Goal: Task Accomplishment & Management: Manage account settings

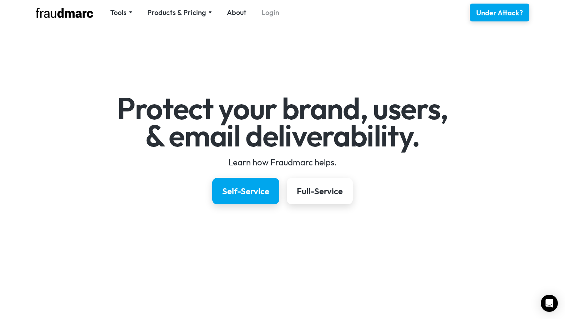
click at [268, 8] on link "Login" at bounding box center [270, 12] width 18 height 10
click at [130, 11] on img at bounding box center [131, 12] width 4 height 2
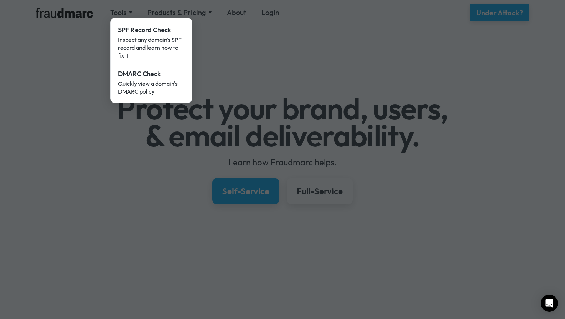
drag, startPoint x: 336, startPoint y: 65, endPoint x: 353, endPoint y: 57, distance: 19.0
click at [336, 65] on div at bounding box center [282, 159] width 565 height 319
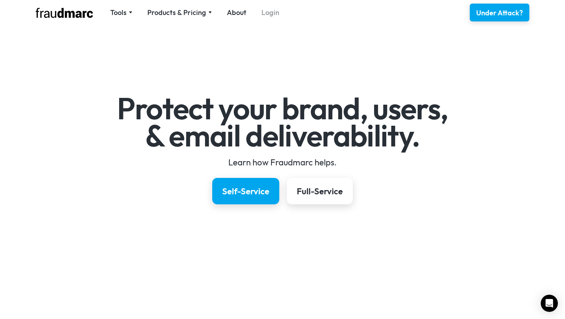
click at [261, 10] on link "Login" at bounding box center [270, 12] width 18 height 10
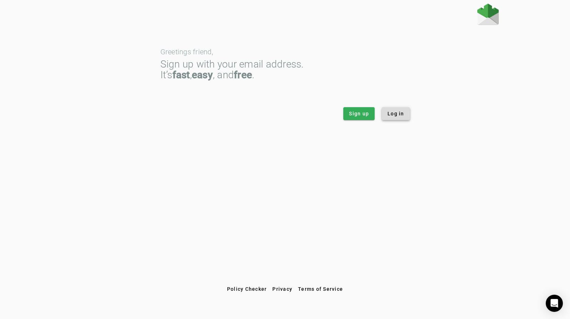
click at [392, 114] on span "Log in" at bounding box center [396, 113] width 17 height 7
click at [393, 110] on span at bounding box center [396, 113] width 28 height 17
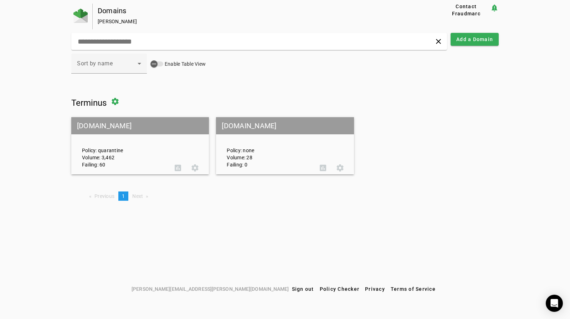
click at [163, 122] on mat-grid-tile-header "[DOMAIN_NAME]" at bounding box center [140, 125] width 138 height 17
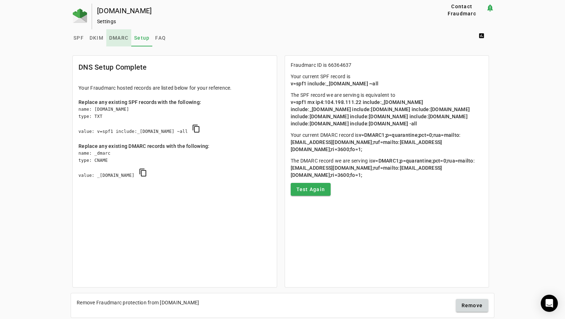
click at [119, 38] on span "DMARC" at bounding box center [118, 37] width 19 height 5
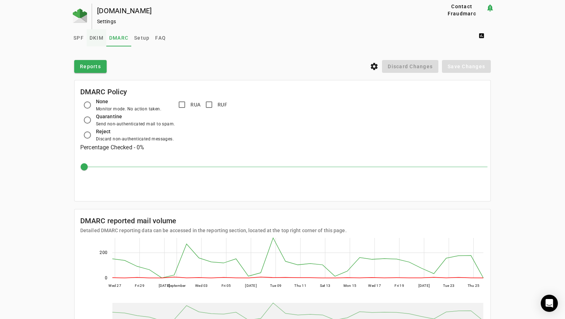
click at [99, 37] on span "DKIM" at bounding box center [97, 37] width 14 height 5
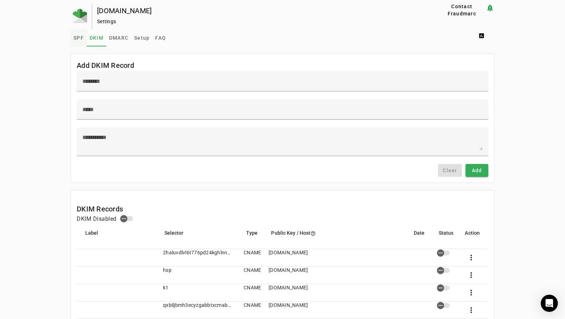
click at [76, 35] on span "SPF" at bounding box center [78, 37] width 10 height 17
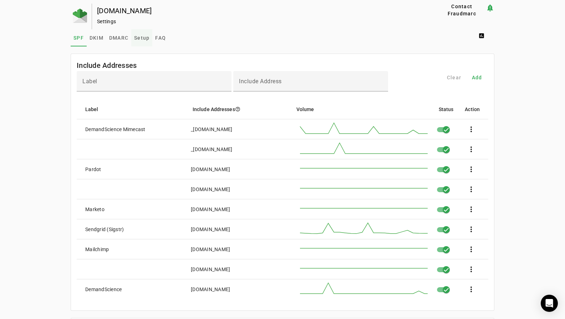
click at [140, 40] on span "Setup" at bounding box center [141, 37] width 15 height 5
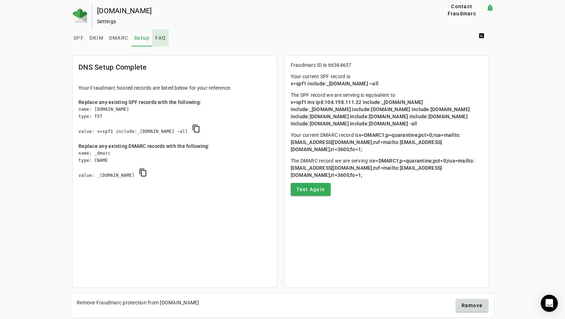
drag, startPoint x: 158, startPoint y: 38, endPoint x: 154, endPoint y: 39, distance: 4.0
click at [158, 38] on span "FAQ" at bounding box center [160, 37] width 11 height 5
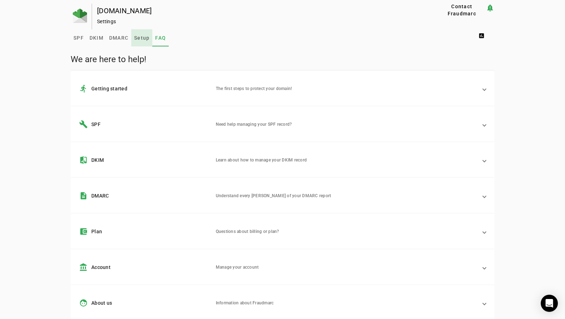
click at [139, 39] on span "Setup" at bounding box center [141, 37] width 15 height 5
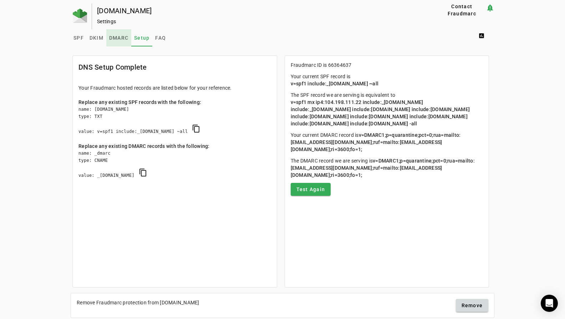
click at [119, 38] on span "DMARC" at bounding box center [118, 37] width 19 height 5
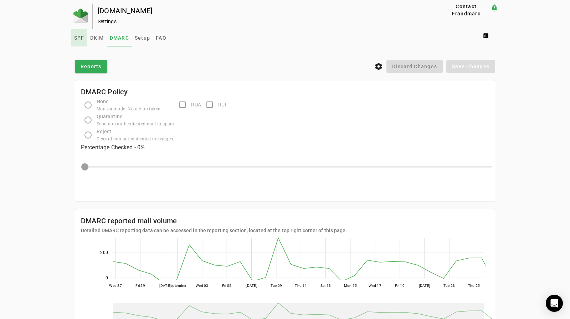
click at [80, 37] on span "SPF" at bounding box center [79, 37] width 10 height 5
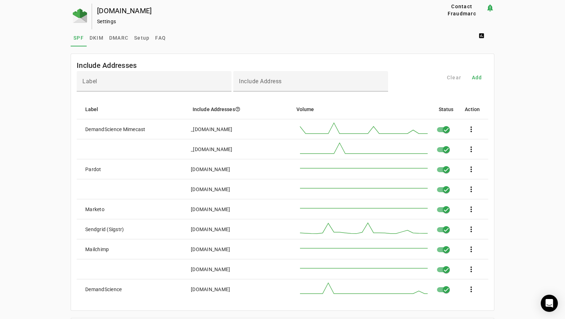
click at [105, 21] on div "Settings" at bounding box center [256, 21] width 318 height 7
click at [102, 10] on div "terminus.com" at bounding box center [256, 10] width 318 height 7
click at [81, 14] on img at bounding box center [80, 16] width 14 height 14
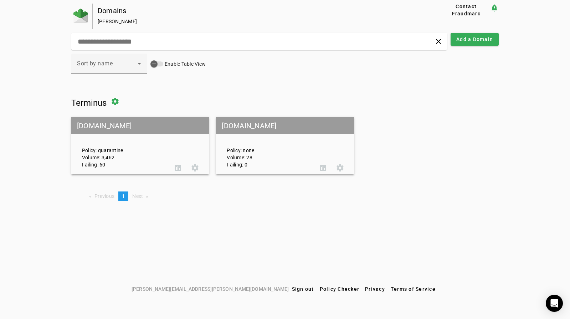
click at [178, 149] on div "Policy: quarantine Volume: 3,462 Failing: 60 assessment settings" at bounding box center [140, 145] width 138 height 55
click at [198, 168] on span at bounding box center [195, 167] width 17 height 17
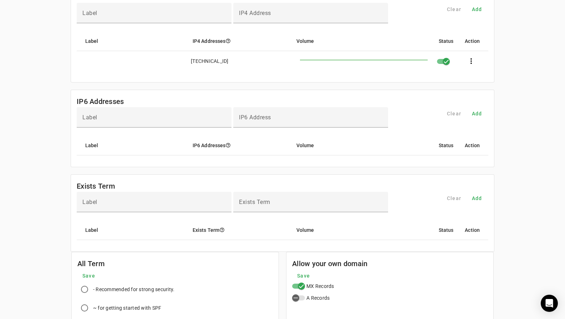
scroll to position [474, 0]
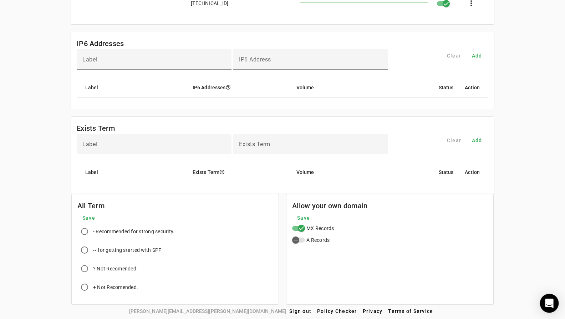
click at [552, 301] on icon "Open Intercom Messenger" at bounding box center [549, 302] width 8 height 9
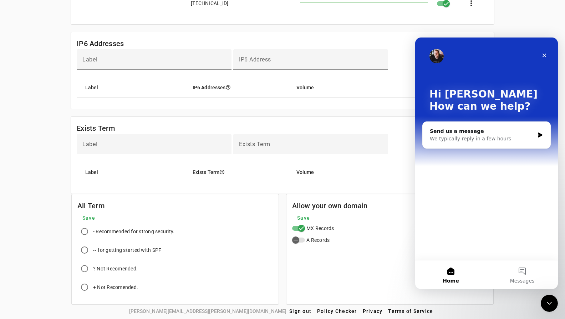
scroll to position [0, 0]
click at [489, 214] on div "Hi Joseph 👋 How can we help? Send us a message We typically reply in a few hours" at bounding box center [486, 148] width 143 height 222
click at [520, 272] on button "Messages" at bounding box center [522, 274] width 71 height 29
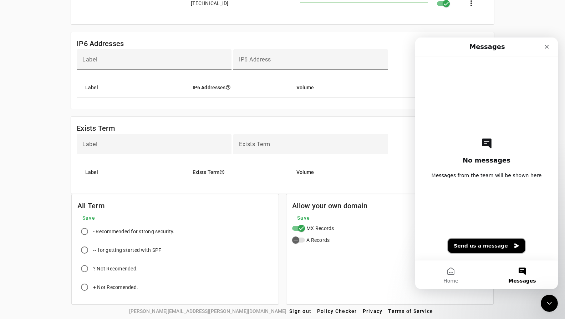
click at [473, 243] on button "Send us a message" at bounding box center [486, 245] width 77 height 14
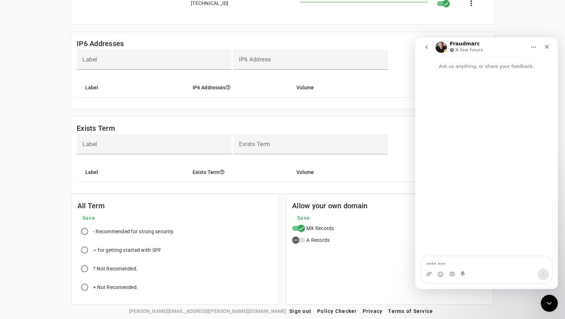
click at [451, 262] on textarea "Message…" at bounding box center [486, 262] width 131 height 12
type textarea "**********"
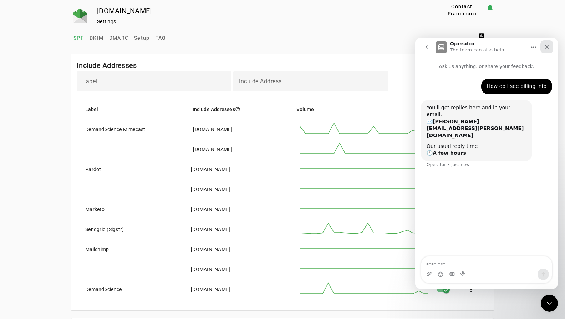
click at [548, 45] on icon "Close" at bounding box center [547, 47] width 6 height 6
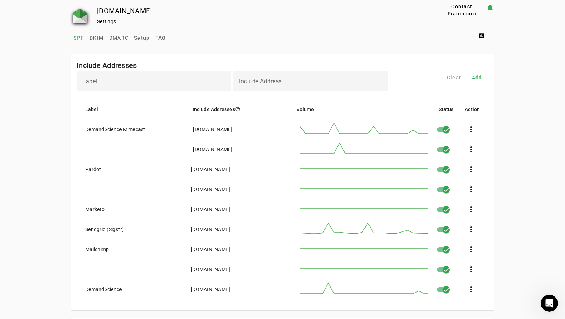
click at [78, 15] on img at bounding box center [80, 16] width 14 height 14
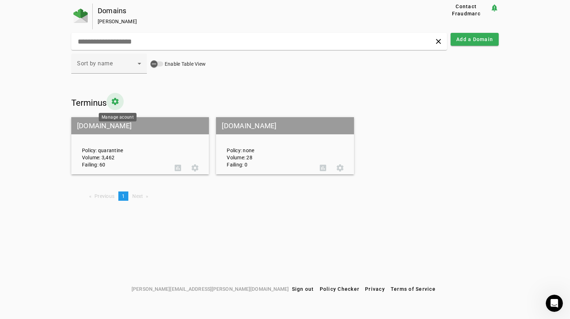
click at [118, 103] on span at bounding box center [115, 101] width 17 height 17
click at [179, 166] on span at bounding box center [177, 167] width 17 height 17
click at [197, 166] on span at bounding box center [195, 167] width 17 height 17
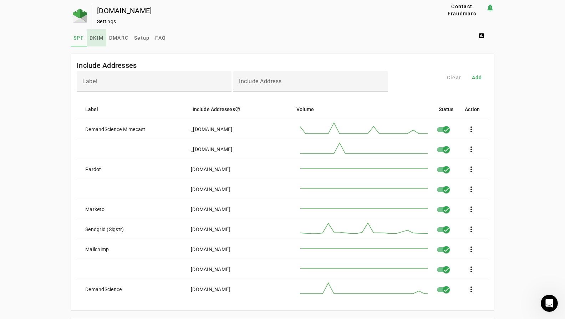
click at [95, 40] on span "DKIM" at bounding box center [97, 37] width 14 height 5
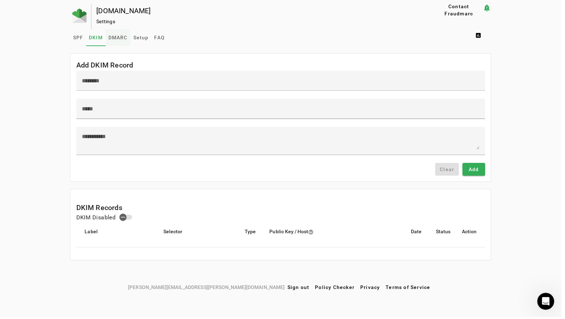
click at [122, 40] on span "DMARC" at bounding box center [118, 37] width 19 height 5
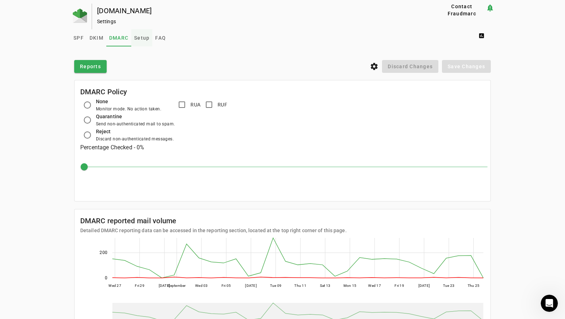
click at [144, 39] on span "Setup" at bounding box center [141, 37] width 15 height 5
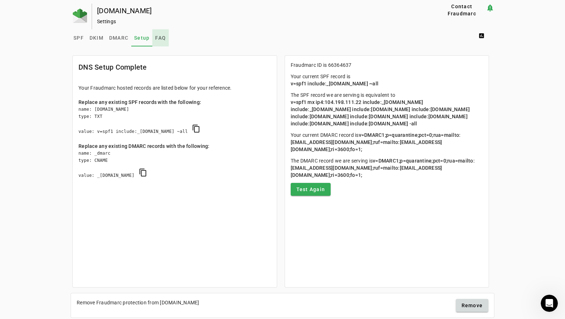
click at [159, 38] on span "FAQ" at bounding box center [160, 37] width 11 height 5
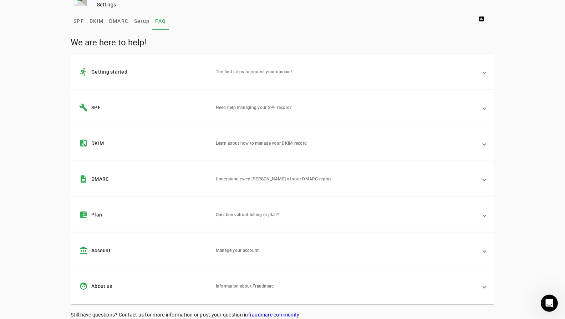
scroll to position [17, 0]
click at [217, 245] on mat-panel-description "Manage your account" at bounding box center [346, 249] width 261 height 9
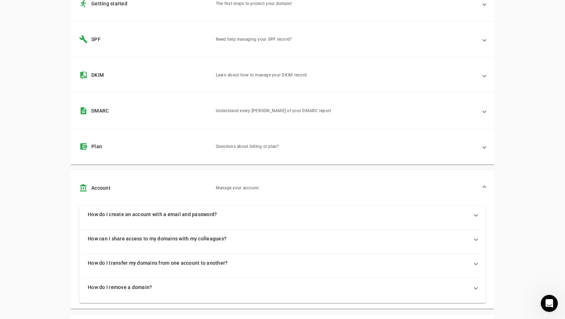
scroll to position [82, 0]
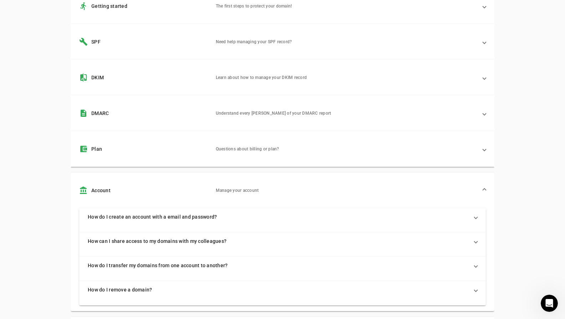
click at [181, 151] on mat-panel-title "account_balance_wallet Plan" at bounding box center [144, 148] width 131 height 9
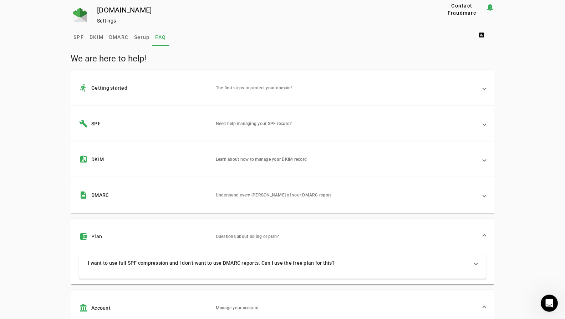
scroll to position [0, 0]
click at [137, 38] on span "Setup" at bounding box center [141, 37] width 15 height 5
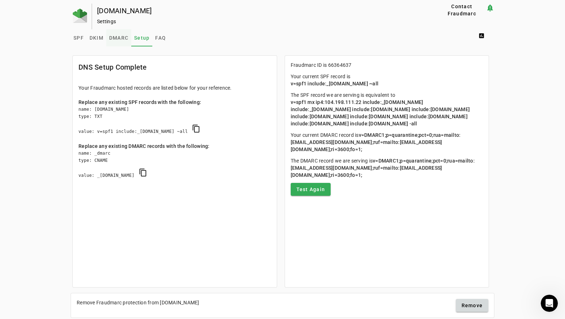
click at [116, 40] on span "DMARC" at bounding box center [118, 37] width 19 height 5
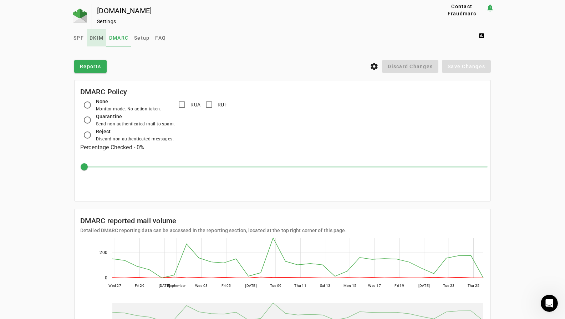
click at [96, 36] on span "DKIM" at bounding box center [97, 37] width 14 height 5
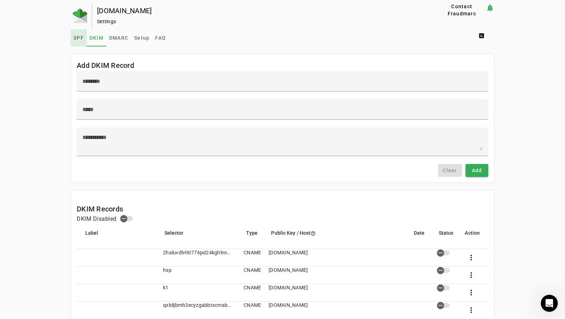
click at [76, 34] on span "SPF" at bounding box center [78, 37] width 10 height 17
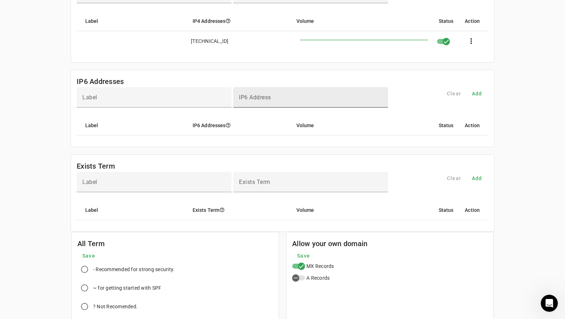
scroll to position [474, 0]
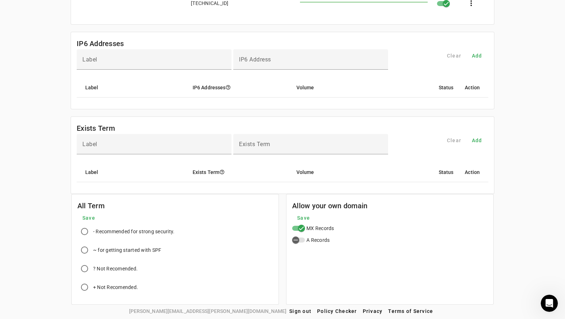
drag, startPoint x: 546, startPoint y: 58, endPoint x: 519, endPoint y: 47, distance: 29.6
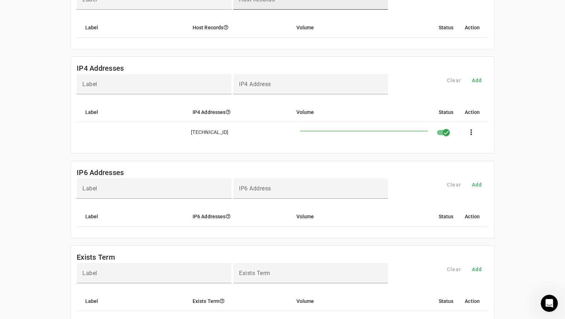
scroll to position [343, 0]
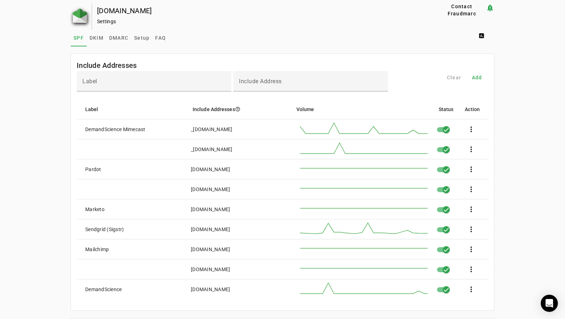
click at [79, 14] on img at bounding box center [80, 16] width 14 height 14
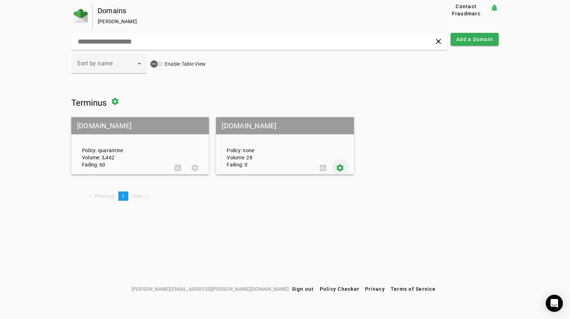
click at [337, 165] on span at bounding box center [340, 167] width 17 height 17
click at [429, 75] on div "Sort by name Enable Table View" at bounding box center [285, 68] width 428 height 28
click at [128, 127] on mat-grid-tile-header "terminus.com" at bounding box center [140, 125] width 138 height 17
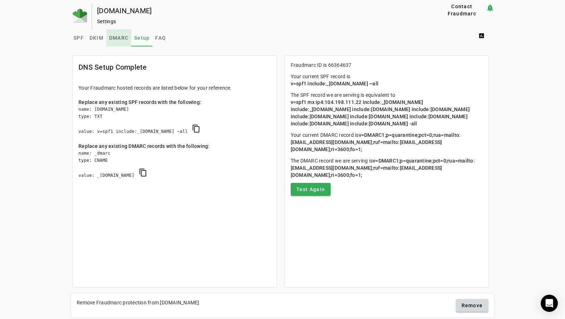
click at [119, 36] on span "DMARC" at bounding box center [118, 37] width 19 height 5
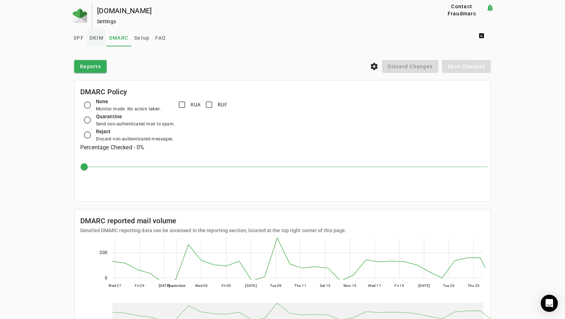
click at [94, 36] on span "DKIM" at bounding box center [97, 37] width 14 height 5
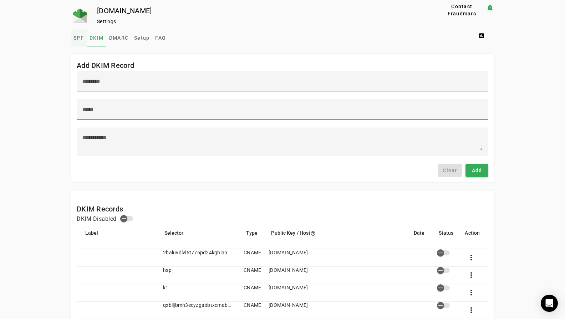
click at [74, 36] on span "SPF" at bounding box center [78, 37] width 10 height 5
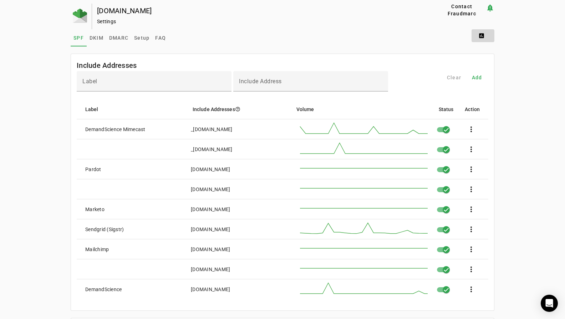
click at [484, 35] on span at bounding box center [483, 35] width 23 height 17
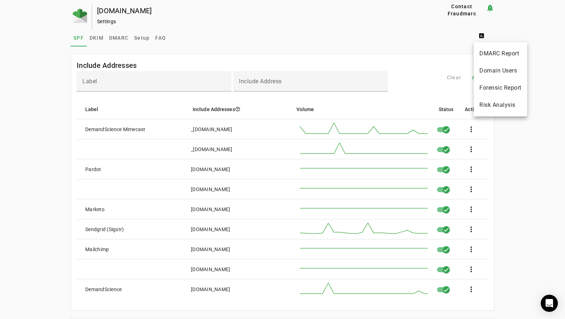
click at [263, 25] on div at bounding box center [282, 159] width 565 height 319
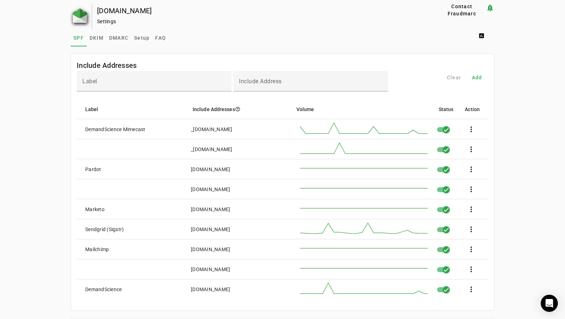
click at [85, 17] on img at bounding box center [80, 16] width 14 height 14
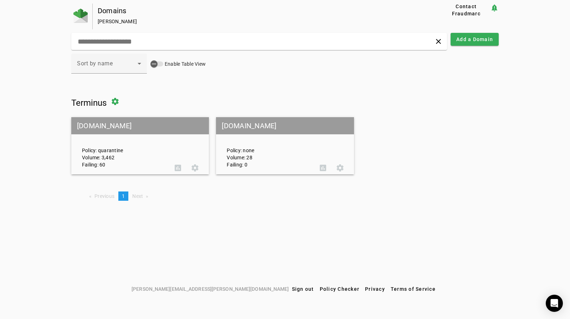
click at [113, 126] on mat-grid-tile-header "[DOMAIN_NAME]" at bounding box center [140, 125] width 138 height 17
click at [85, 12] on img at bounding box center [80, 16] width 14 height 14
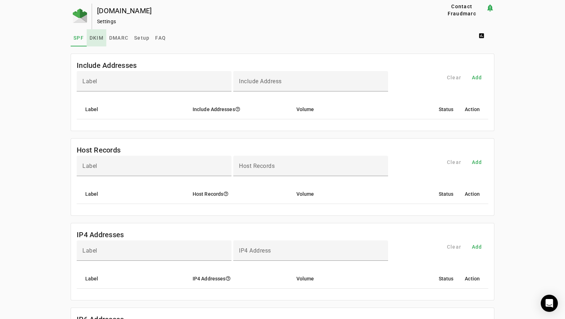
click at [97, 37] on span "DKIM" at bounding box center [97, 37] width 14 height 5
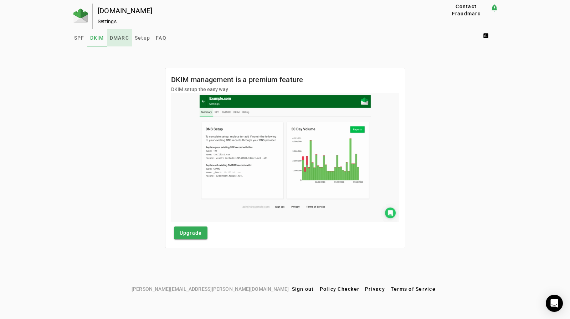
click at [116, 37] on span "DMARC" at bounding box center [119, 37] width 19 height 5
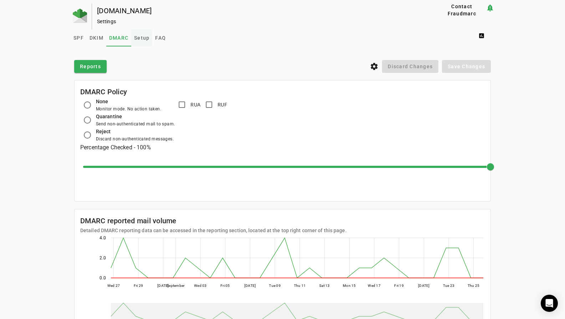
click at [146, 37] on span "Setup" at bounding box center [141, 37] width 15 height 5
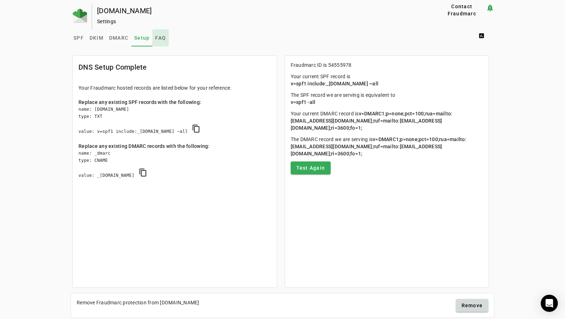
click at [160, 39] on span "FAQ" at bounding box center [160, 37] width 11 height 5
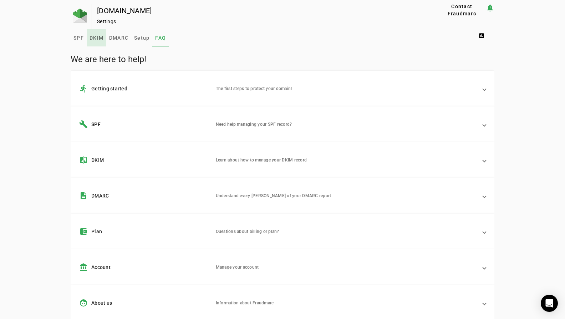
click at [97, 37] on span "DKIM" at bounding box center [97, 37] width 14 height 5
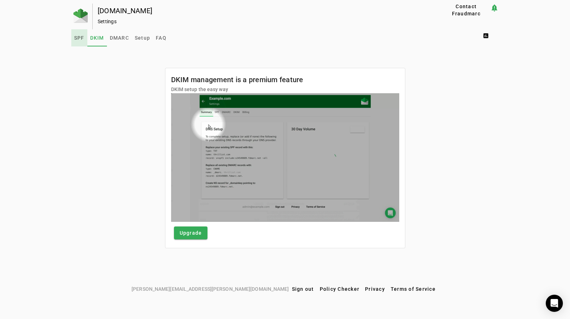
click at [73, 36] on link "SPF" at bounding box center [79, 37] width 16 height 17
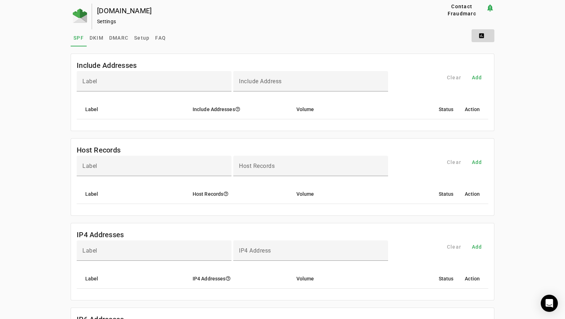
click at [483, 36] on span at bounding box center [483, 35] width 23 height 17
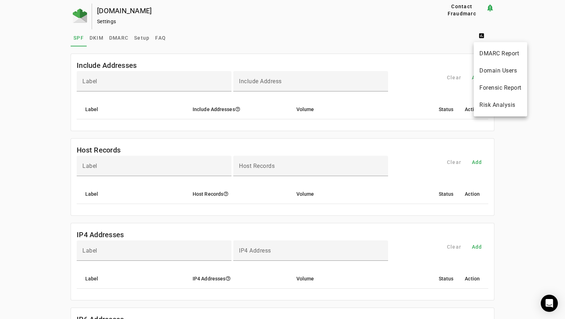
click at [376, 34] on div at bounding box center [282, 159] width 565 height 319
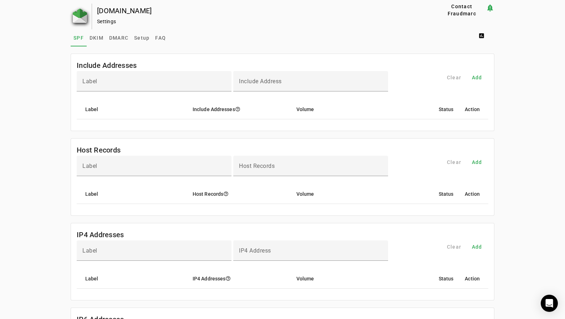
click at [77, 19] on img at bounding box center [80, 16] width 14 height 14
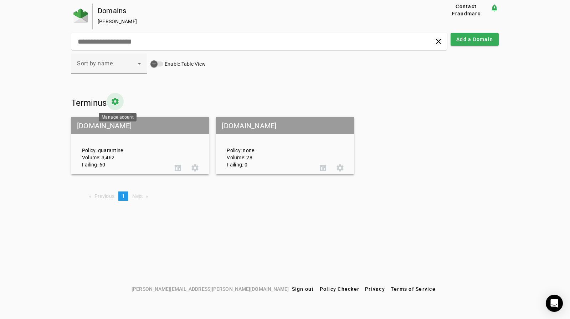
click at [116, 104] on span at bounding box center [115, 101] width 17 height 17
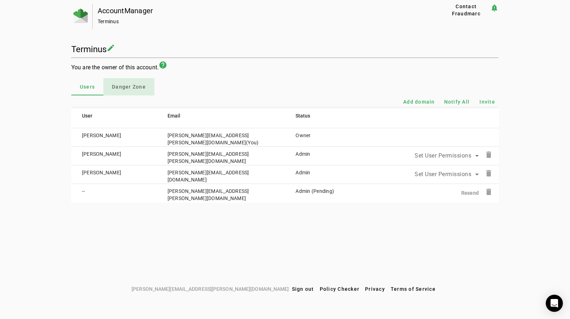
click at [135, 84] on span "Danger Zone" at bounding box center [129, 86] width 34 height 5
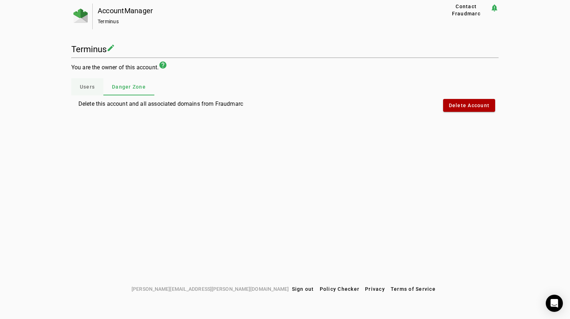
click at [96, 78] on div "Users" at bounding box center [87, 86] width 32 height 17
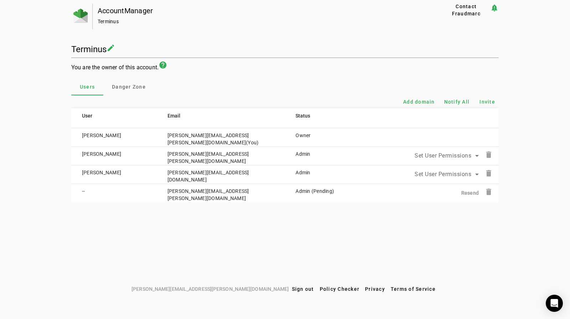
click at [112, 44] on mat-icon "create" at bounding box center [111, 48] width 9 height 9
click at [222, 44] on div "******** create You are the owner of this account. help Users Danger Zone Add d…" at bounding box center [285, 123] width 428 height 158
drag, startPoint x: 298, startPoint y: 56, endPoint x: 366, endPoint y: 37, distance: 70.2
click at [299, 60] on h3 "You are the owner of this account. help" at bounding box center [285, 66] width 428 height 12
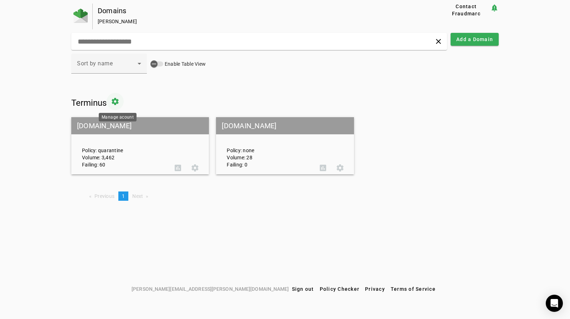
click at [118, 100] on span at bounding box center [115, 101] width 17 height 17
click at [77, 17] on img at bounding box center [80, 16] width 14 height 14
click at [118, 101] on span at bounding box center [115, 101] width 17 height 17
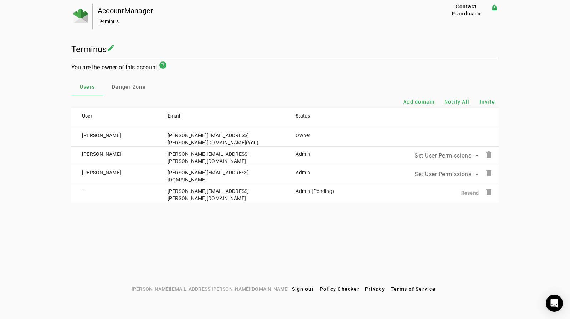
click at [115, 22] on div "Terminus" at bounding box center [259, 21] width 322 height 7
click at [116, 11] on div "AccountManager" at bounding box center [259, 10] width 322 height 7
click at [87, 16] on img at bounding box center [80, 16] width 14 height 14
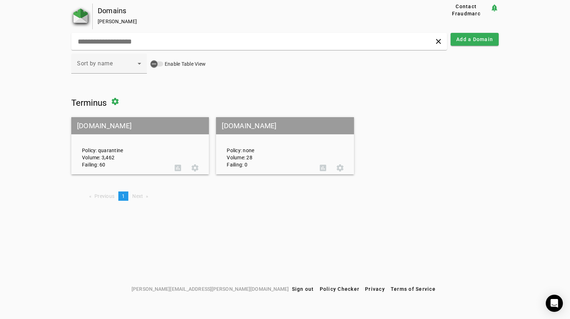
click at [86, 16] on img at bounding box center [80, 16] width 14 height 14
click at [100, 101] on span "Terminus" at bounding box center [88, 103] width 35 height 10
click at [116, 102] on span at bounding box center [115, 101] width 17 height 17
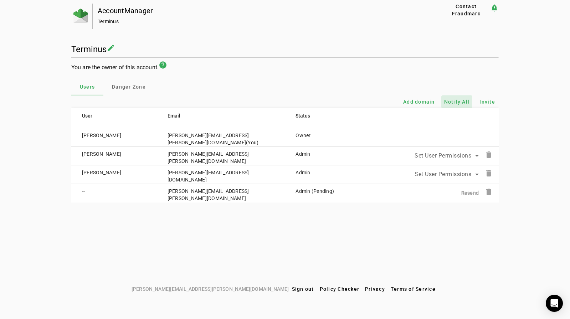
click at [454, 98] on span "Notify All" at bounding box center [457, 101] width 26 height 7
click at [480, 98] on span "Invite" at bounding box center [488, 101] width 16 height 7
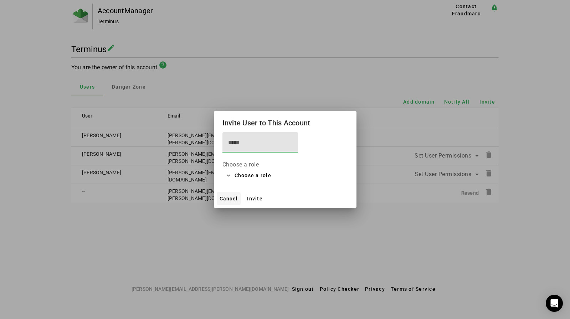
click at [228, 197] on span "Cancel" at bounding box center [229, 198] width 19 height 6
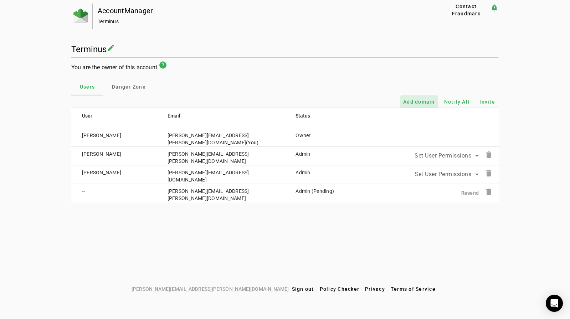
click at [427, 98] on span "Add domain" at bounding box center [419, 101] width 32 height 7
click at [82, 19] on img at bounding box center [80, 16] width 14 height 14
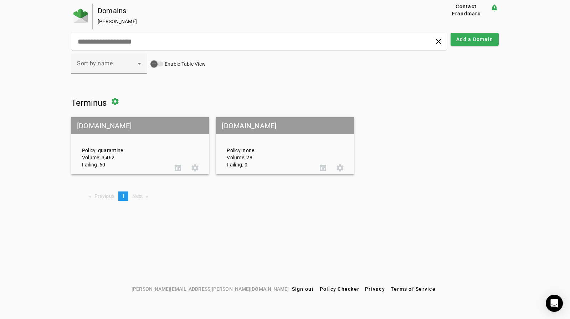
click at [18, 62] on div "Domains Joseph Farrell Contact Fraudmarc notification_important clear Add a Dom…" at bounding box center [285, 143] width 570 height 279
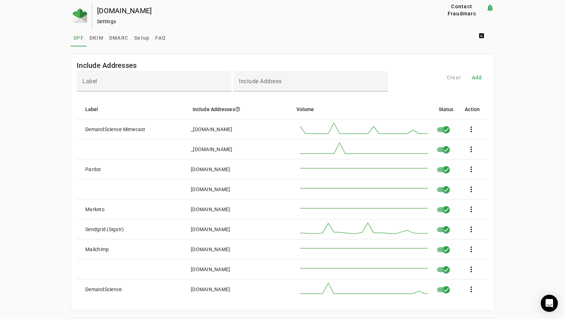
drag, startPoint x: 107, startPoint y: 23, endPoint x: 102, endPoint y: 20, distance: 5.9
click at [107, 23] on div "Settings" at bounding box center [256, 21] width 318 height 7
click at [80, 15] on img at bounding box center [80, 16] width 14 height 14
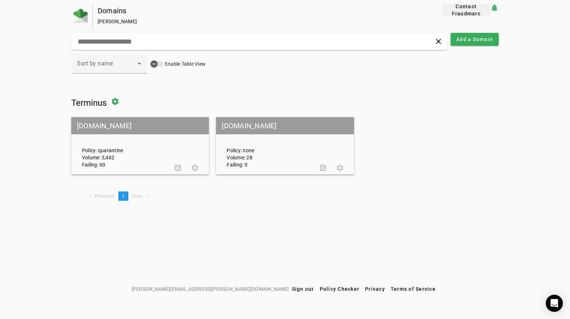
click at [460, 12] on span "Contact Fraudmarc" at bounding box center [466, 10] width 42 height 14
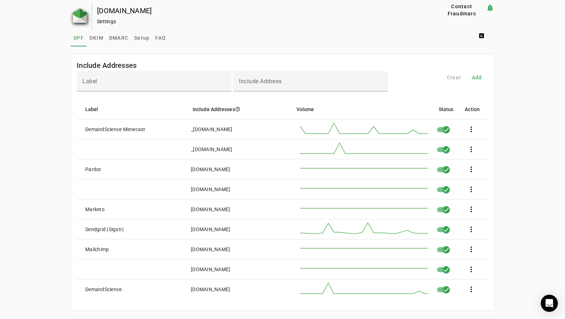
click at [82, 13] on img at bounding box center [80, 16] width 14 height 14
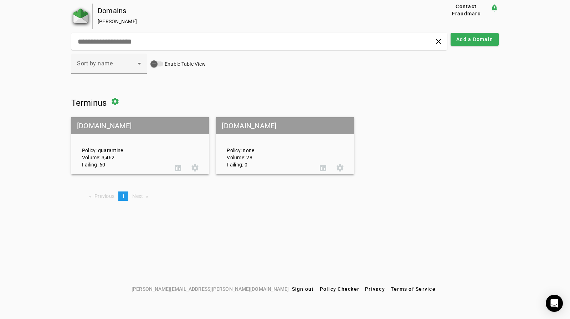
click at [82, 15] on img at bounding box center [80, 16] width 14 height 14
click at [124, 65] on div "Sort by name" at bounding box center [107, 63] width 61 height 9
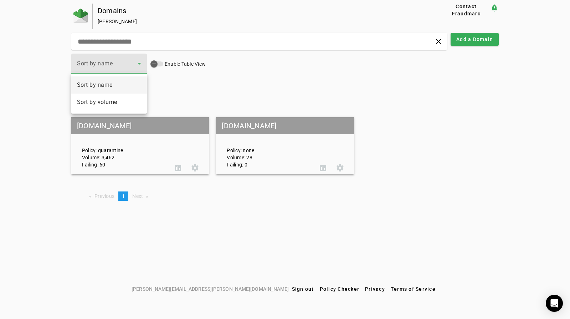
drag, startPoint x: 287, startPoint y: 60, endPoint x: 312, endPoint y: 56, distance: 25.7
click at [287, 60] on div at bounding box center [285, 159] width 570 height 319
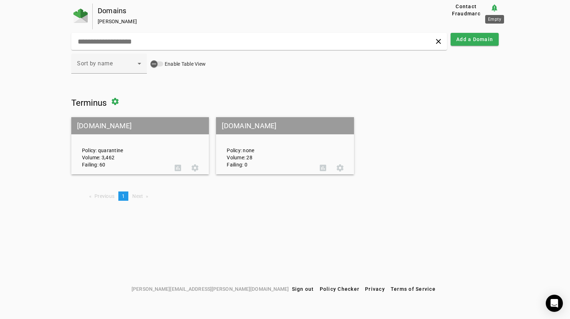
click at [494, 6] on mat-icon "notification_important" at bounding box center [494, 8] width 9 height 9
click at [83, 17] on img at bounding box center [80, 16] width 14 height 14
click at [344, 165] on span at bounding box center [340, 167] width 17 height 17
click at [116, 100] on span at bounding box center [115, 101] width 17 height 17
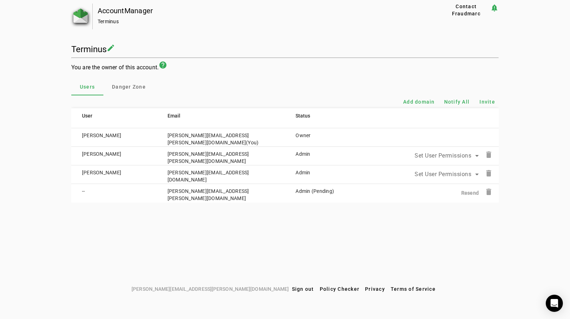
click at [82, 14] on img at bounding box center [80, 16] width 14 height 14
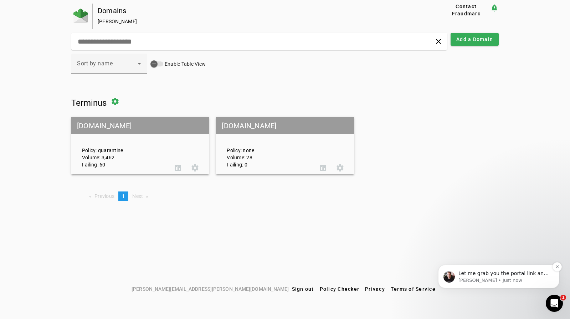
click at [496, 273] on span "Let me grab you the portal link and see which email it's linked to" at bounding box center [504, 276] width 90 height 13
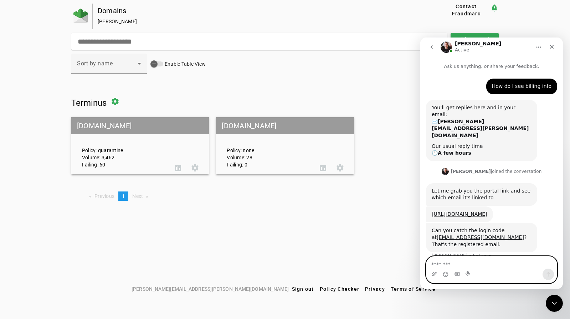
click at [457, 265] on textarea "Message…" at bounding box center [492, 262] width 131 height 12
type textarea "**********"
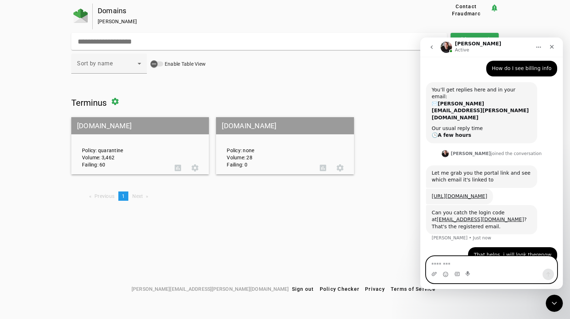
scroll to position [18, 0]
click at [465, 263] on textarea "Message…" at bounding box center [492, 262] width 131 height 12
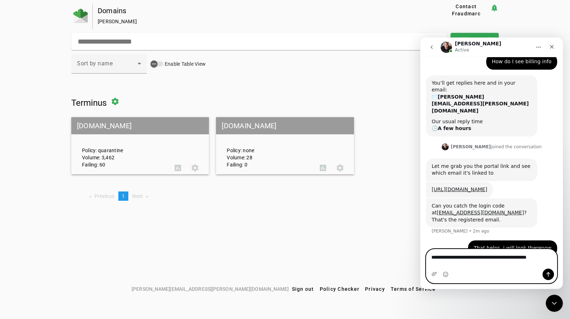
scroll to position [25, 0]
type textarea "**********"
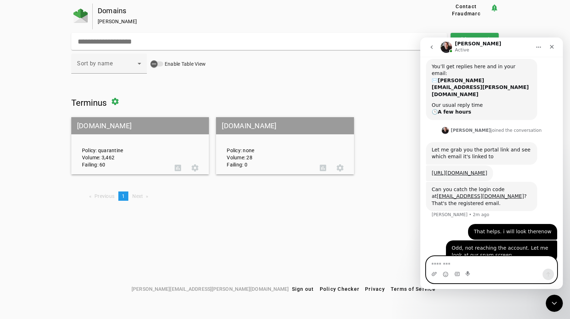
scroll to position [41, 0]
click at [468, 263] on textarea "Message…" at bounding box center [492, 262] width 131 height 12
type textarea "****"
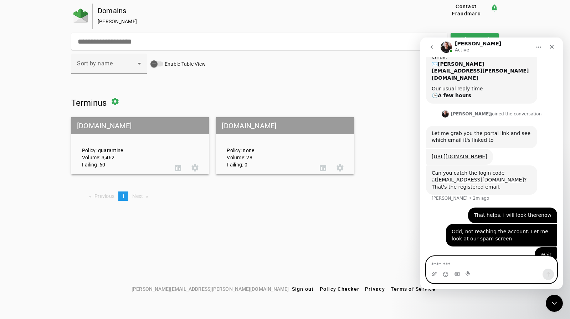
scroll to position [58, 0]
type textarea "*********"
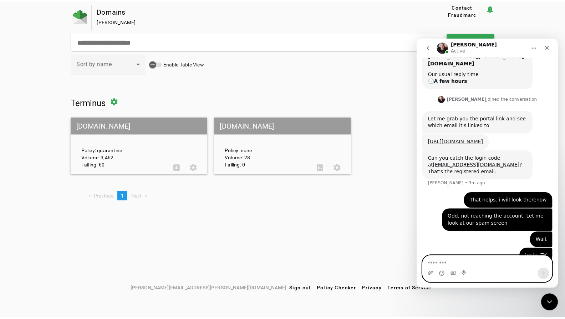
scroll to position [74, 0]
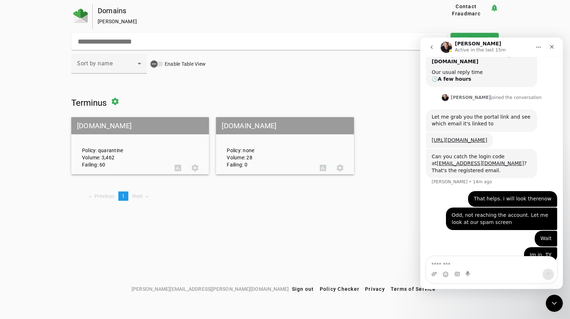
click at [150, 138] on div "Policy: quarantine Volume: 3,462 Failing: 60" at bounding box center [123, 145] width 93 height 45
click at [161, 126] on mat-grid-tile-header "[DOMAIN_NAME]" at bounding box center [140, 125] width 138 height 17
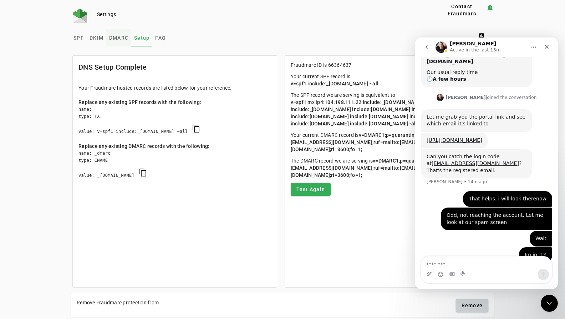
click at [121, 36] on span "DMARC" at bounding box center [118, 37] width 19 height 5
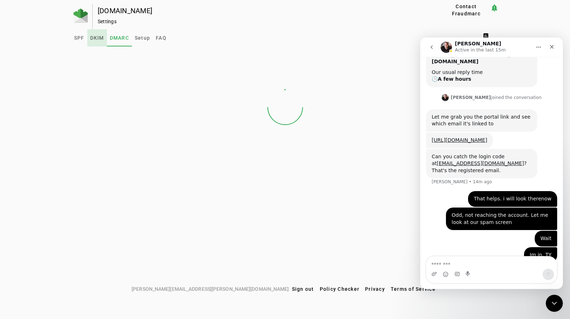
click at [98, 36] on span "DKIM" at bounding box center [97, 37] width 14 height 5
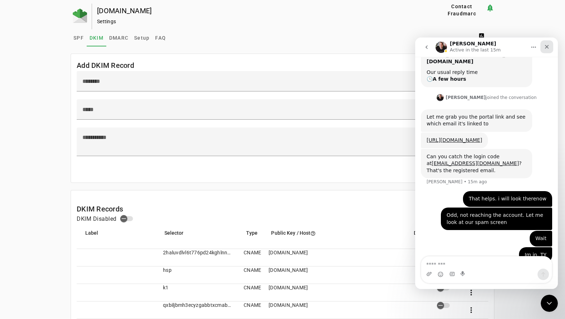
click at [549, 47] on icon "Close" at bounding box center [547, 47] width 6 height 6
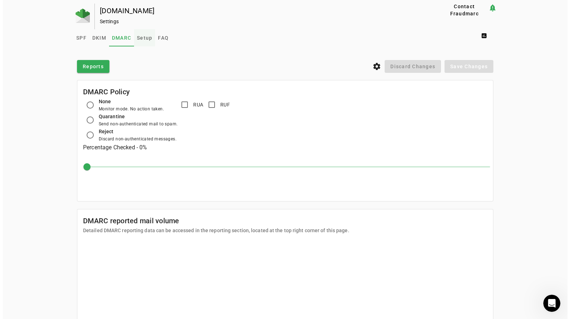
scroll to position [13, 0]
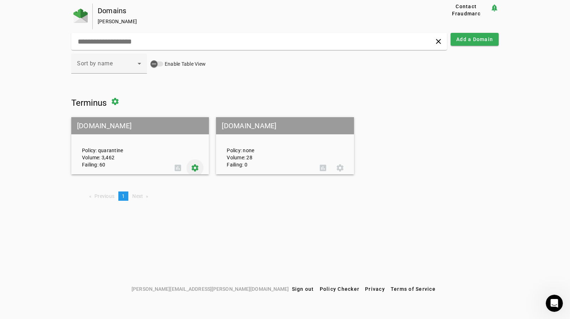
click at [199, 166] on span at bounding box center [195, 167] width 17 height 17
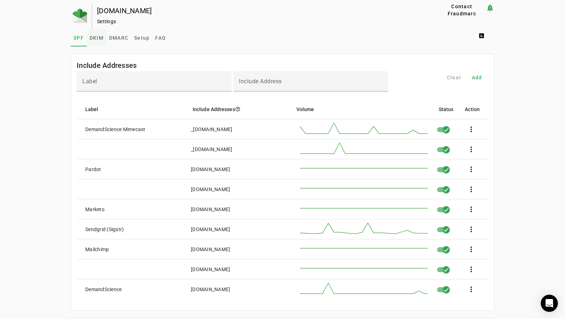
click at [97, 38] on span "DKIM" at bounding box center [97, 37] width 14 height 5
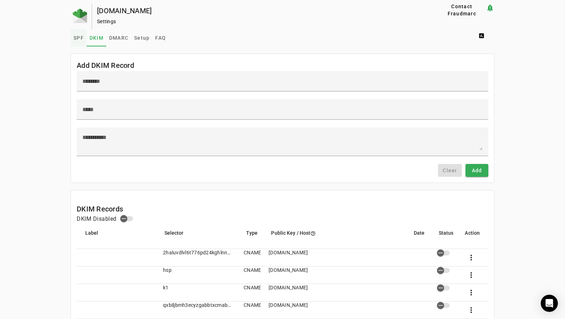
click at [77, 37] on span "SPF" at bounding box center [78, 37] width 10 height 5
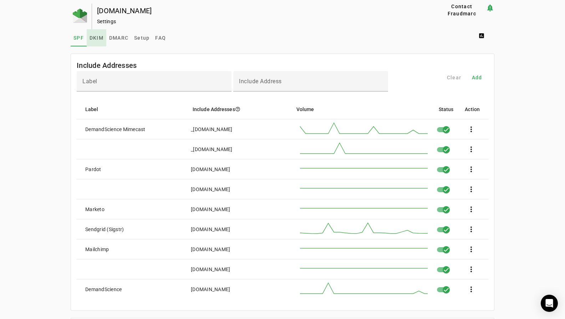
click at [93, 39] on span "DKIM" at bounding box center [97, 37] width 14 height 5
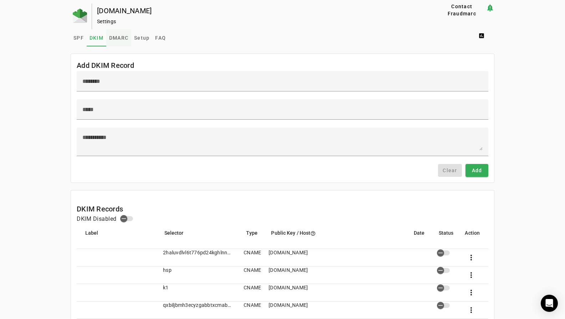
click at [119, 37] on span "DMARC" at bounding box center [118, 37] width 19 height 5
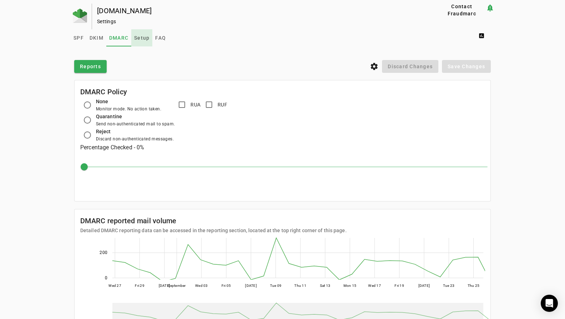
click at [136, 37] on span "Setup" at bounding box center [141, 37] width 15 height 5
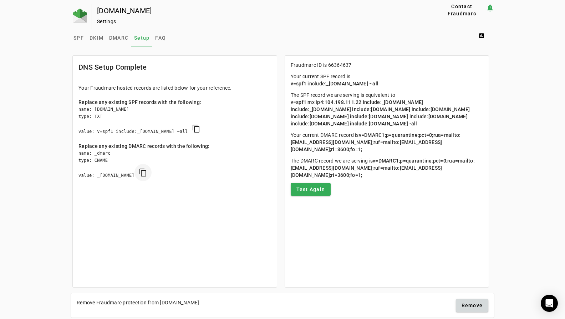
click at [152, 172] on span "copy DMARC" at bounding box center [142, 172] width 17 height 17
click at [111, 36] on span "DMARC" at bounding box center [118, 37] width 19 height 5
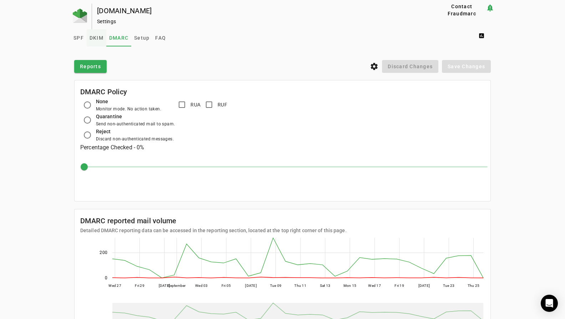
click at [92, 36] on span "DKIM" at bounding box center [97, 37] width 14 height 5
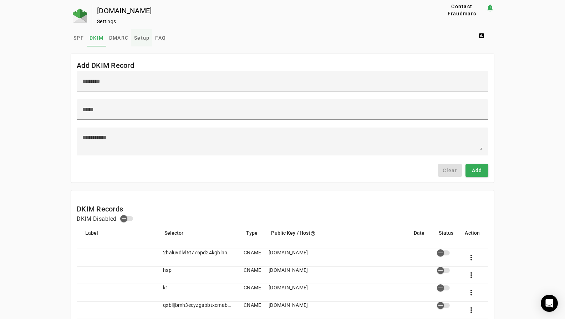
click at [139, 38] on span "Setup" at bounding box center [141, 37] width 15 height 5
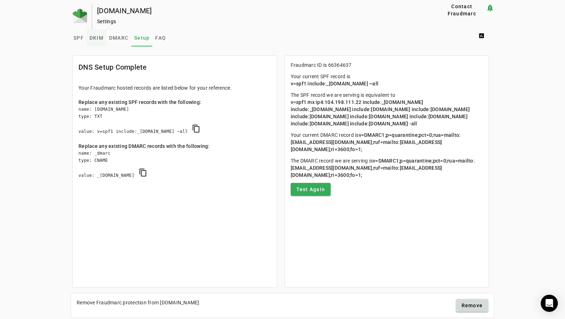
click at [93, 38] on span "DKIM" at bounding box center [97, 37] width 14 height 5
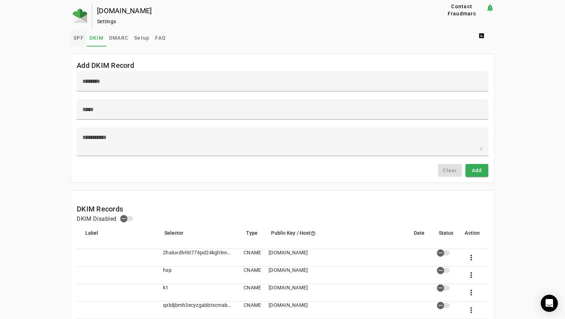
click at [79, 38] on span "SPF" at bounding box center [78, 37] width 10 height 5
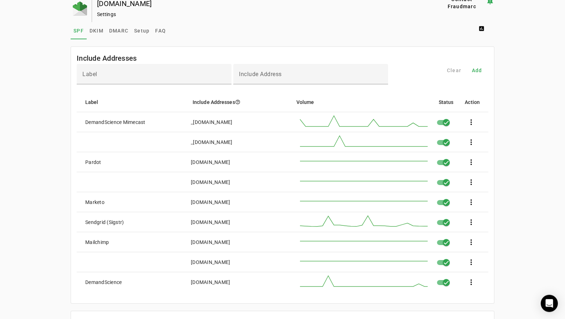
scroll to position [11, 0]
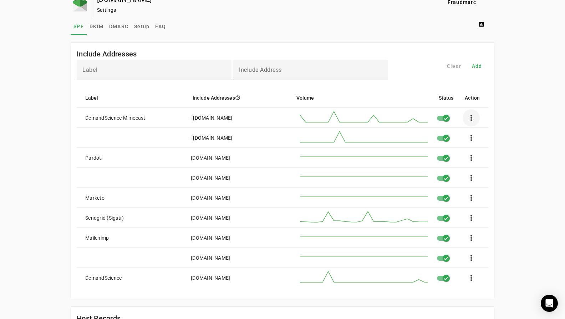
click at [476, 115] on span at bounding box center [471, 117] width 17 height 17
click at [500, 133] on span "Edit" at bounding box center [495, 137] width 21 height 9
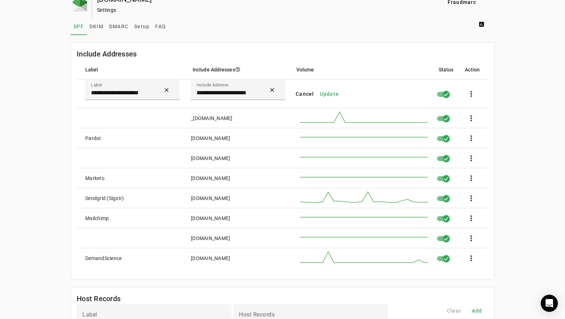
click at [304, 95] on span "Cancel" at bounding box center [305, 93] width 19 height 7
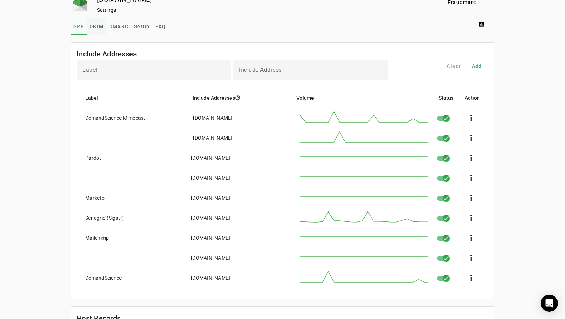
click at [90, 29] on span "DKIM" at bounding box center [97, 26] width 14 height 5
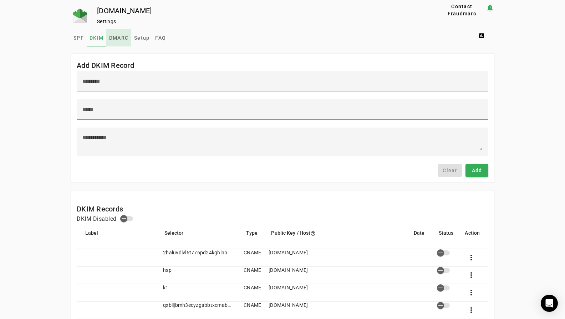
click at [121, 36] on span "DMARC" at bounding box center [118, 37] width 19 height 5
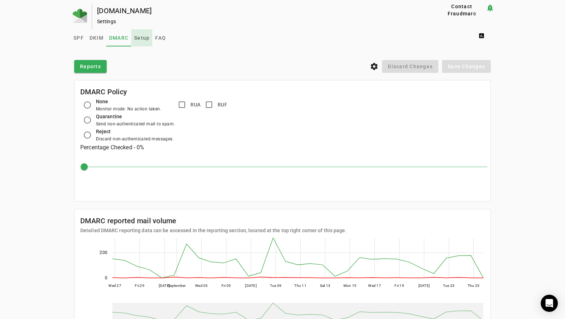
click at [137, 37] on span "Setup" at bounding box center [141, 37] width 15 height 5
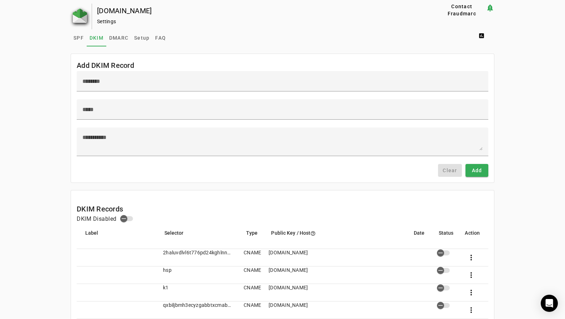
click at [77, 21] on img at bounding box center [80, 16] width 14 height 14
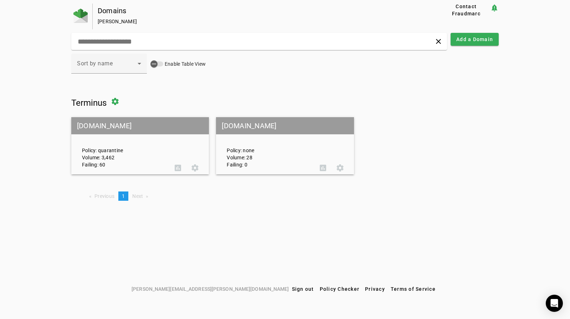
click at [253, 132] on mat-grid-tile-header "[DOMAIN_NAME]" at bounding box center [285, 125] width 138 height 17
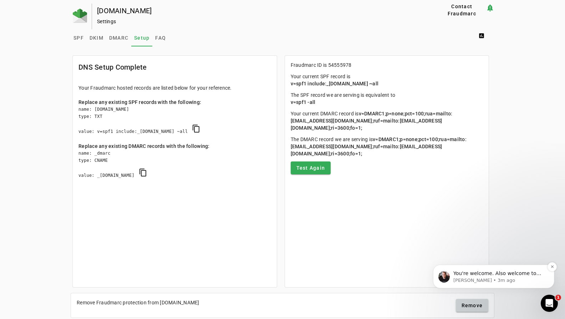
click at [514, 272] on span "You're welcome. Also welcome to add your main domains to the portal. I think we…" at bounding box center [497, 283] width 88 height 27
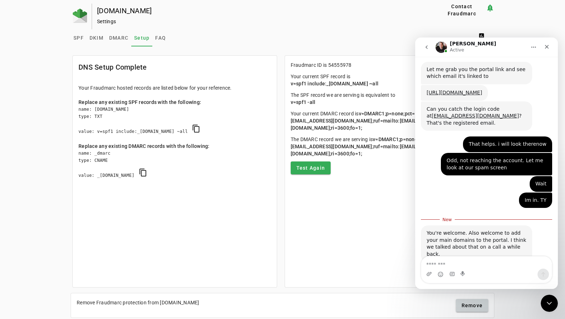
scroll to position [121, 0]
click at [471, 265] on textarea "Message…" at bounding box center [486, 262] width 131 height 12
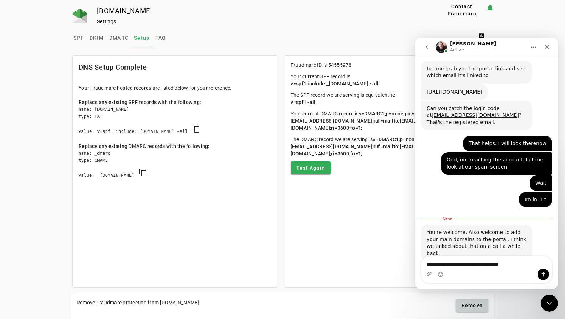
type textarea "**********"
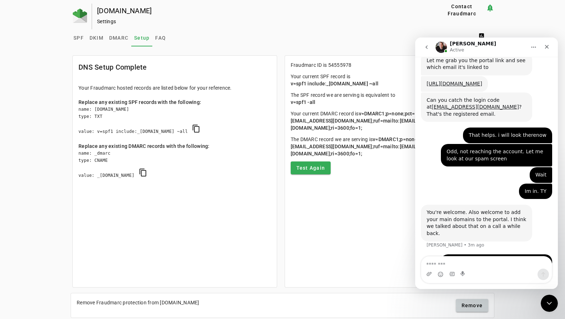
scroll to position [131, 0]
click at [546, 46] on icon "Close" at bounding box center [547, 47] width 4 height 4
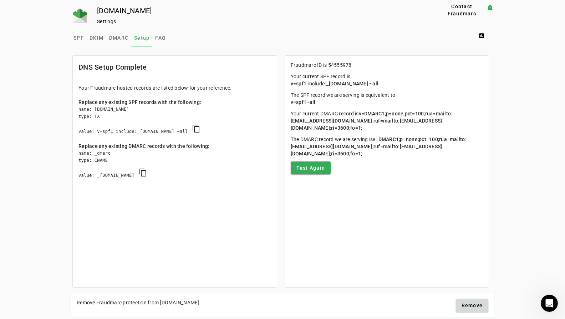
scroll to position [130, 0]
